Goal: Obtain resource: Download file/media

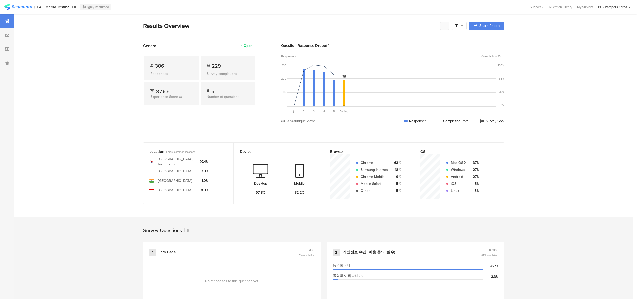
click at [447, 28] on div at bounding box center [444, 26] width 9 height 8
click at [410, 75] on div "Export Results" at bounding box center [411, 76] width 80 height 5
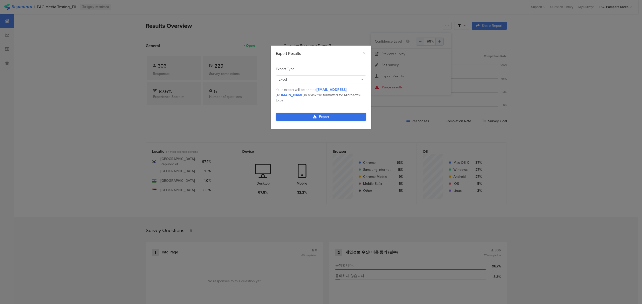
click at [330, 113] on link "Export" at bounding box center [321, 117] width 90 height 8
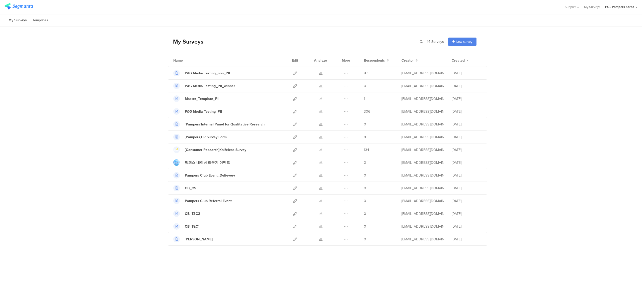
click at [555, 101] on div "My Surveys | 14 Surveys New survey Start from scratch Choose from templates Nam…" at bounding box center [321, 140] width 642 height 227
